Goal: Navigation & Orientation: Find specific page/section

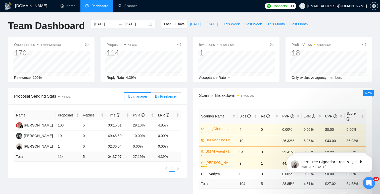
click at [171, 99] on label "By Freelancer" at bounding box center [166, 96] width 30 height 8
click at [151, 98] on input "By Freelancer" at bounding box center [151, 98] width 0 height 0
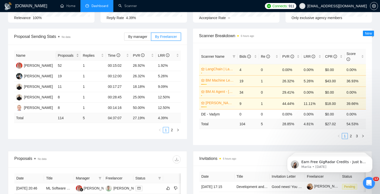
scroll to position [60, 0]
click at [171, 130] on link "2" at bounding box center [172, 130] width 6 height 6
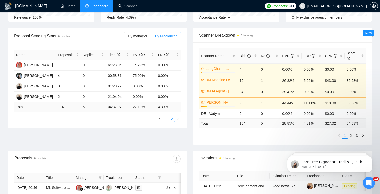
click at [167, 120] on link "1" at bounding box center [166, 119] width 6 height 6
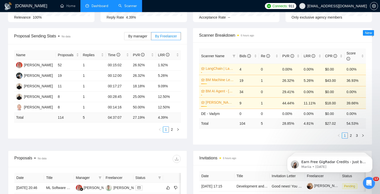
click at [136, 5] on link "Scanner" at bounding box center [127, 6] width 19 height 4
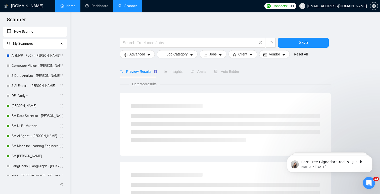
click at [69, 5] on link "Home" at bounding box center [67, 6] width 15 height 4
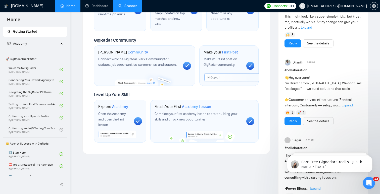
scroll to position [220, 0]
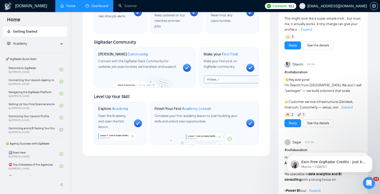
click at [87, 8] on link "Dashboard" at bounding box center [96, 6] width 23 height 4
